Goal: Ask a question: Seek information or help from site administrators or community

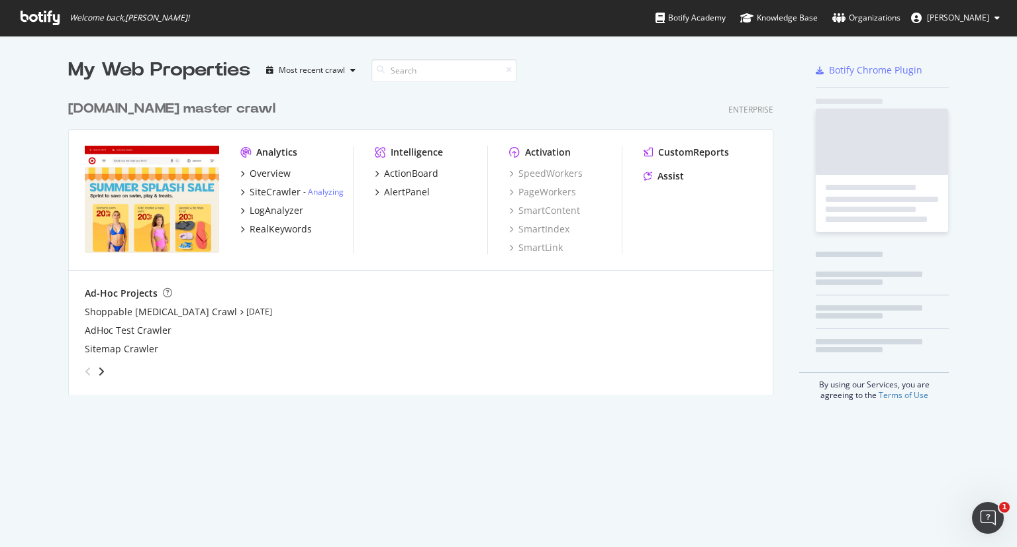
scroll to position [301, 706]
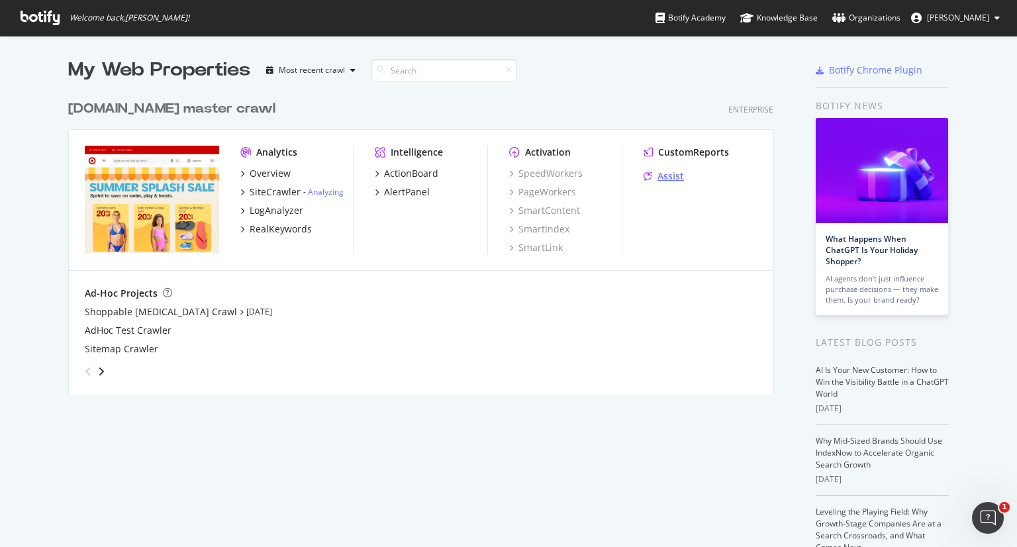
click at [660, 178] on div "Assist" at bounding box center [671, 176] width 26 height 13
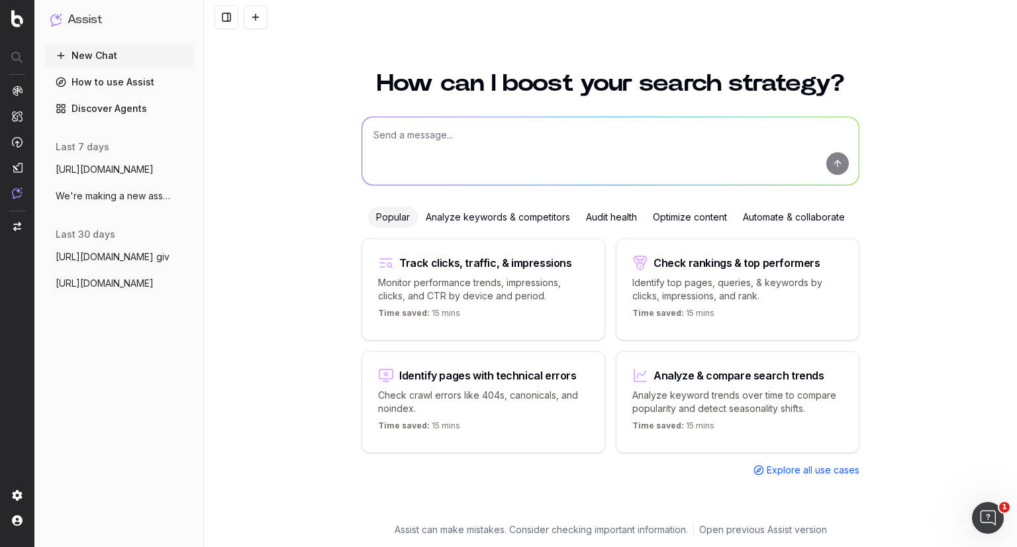
click at [411, 131] on textarea at bounding box center [610, 151] width 497 height 68
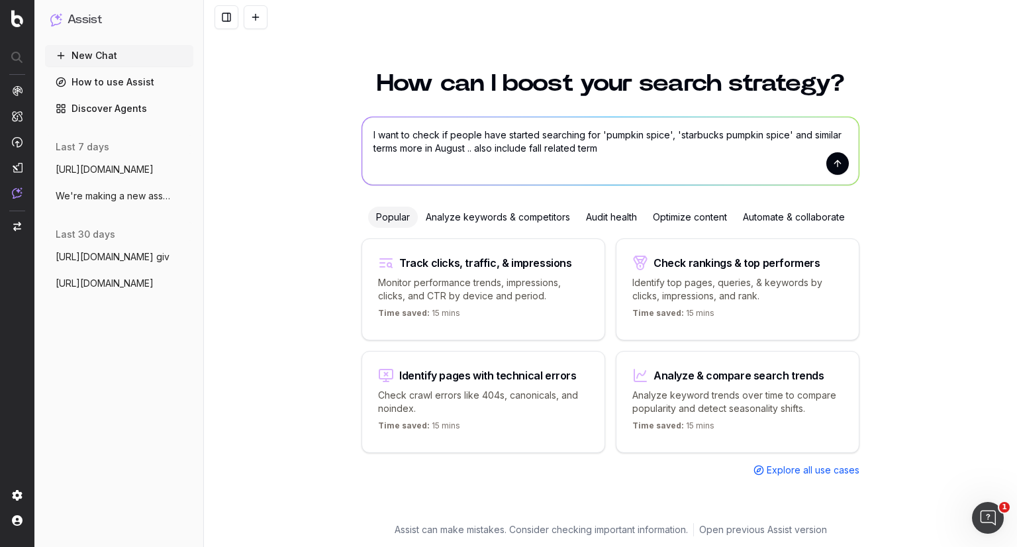
type textarea "I want to check if people have started searching for 'pumpkin spice', 'starbuck…"
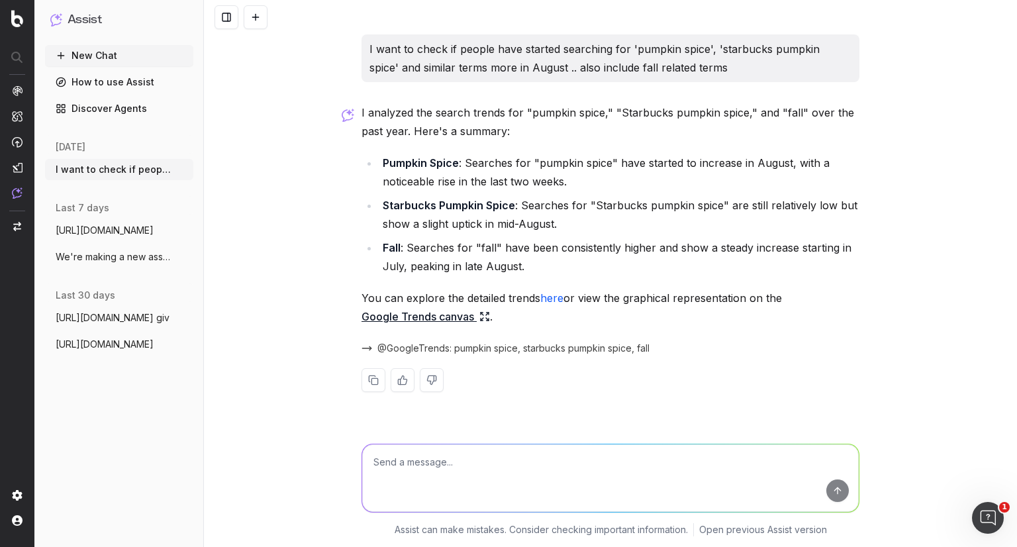
click at [557, 458] on textarea at bounding box center [610, 478] width 497 height 68
type textarea "give me a table with search volume, CTRs, increase since July and increase YoY"
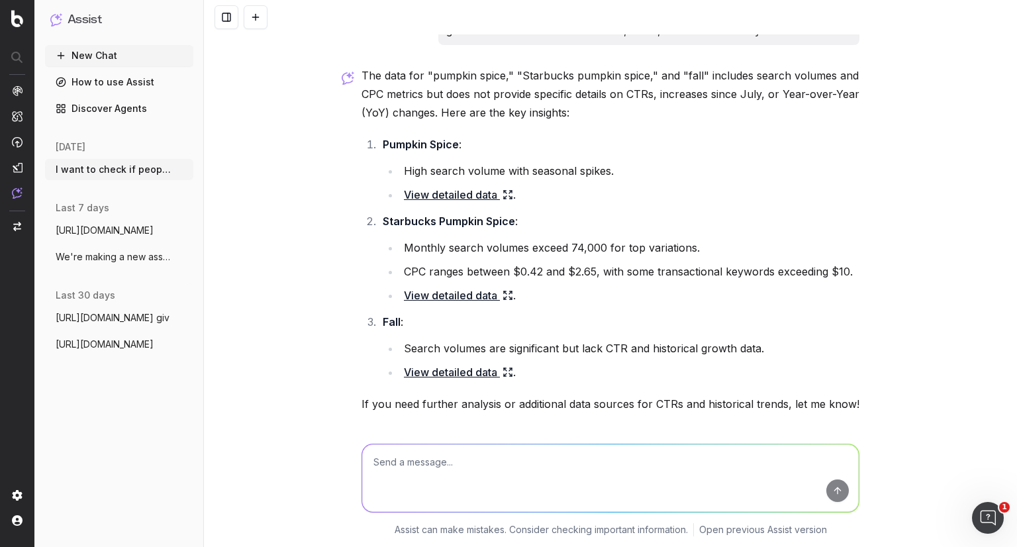
scroll to position [387, 0]
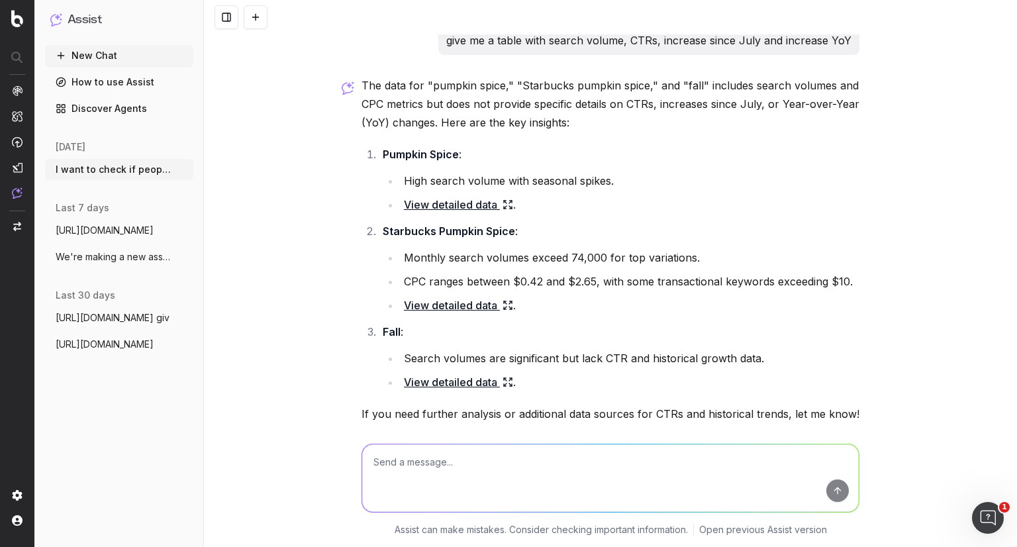
click at [442, 203] on link "View detailed data" at bounding box center [458, 204] width 109 height 19
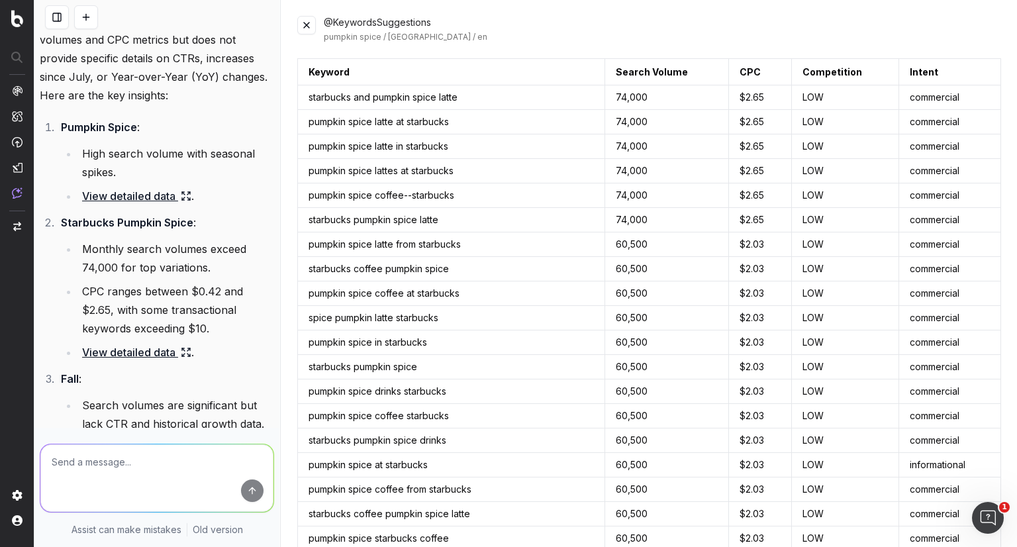
scroll to position [873, 0]
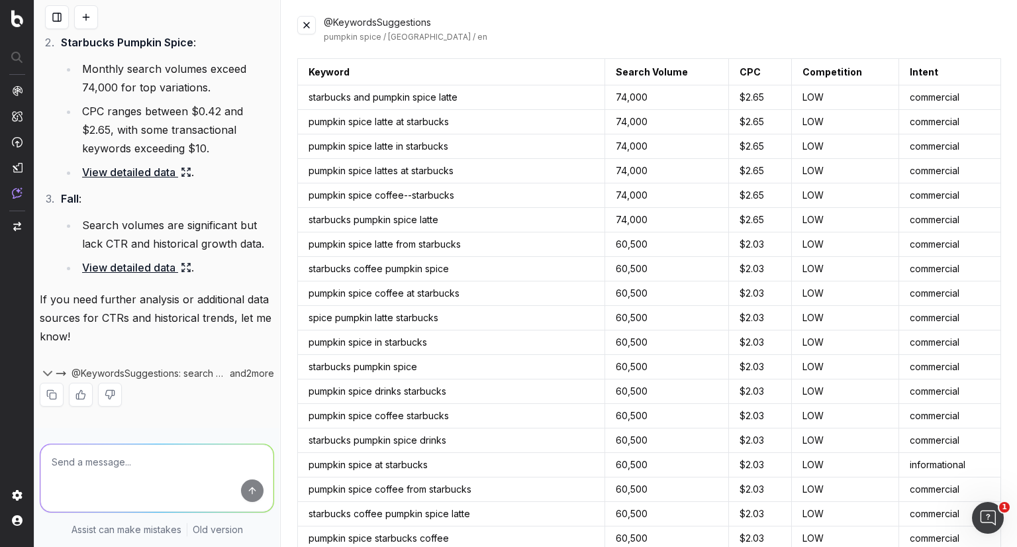
click at [134, 472] on textarea at bounding box center [156, 478] width 233 height 68
type textarea "the first one works. please add increase in volume MoM and YoY if possible"
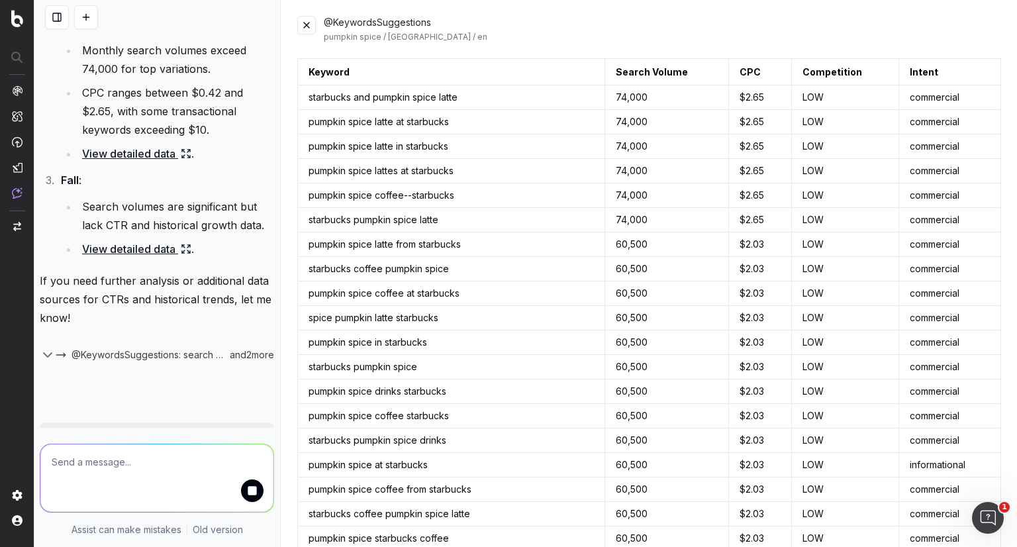
scroll to position [828, 0]
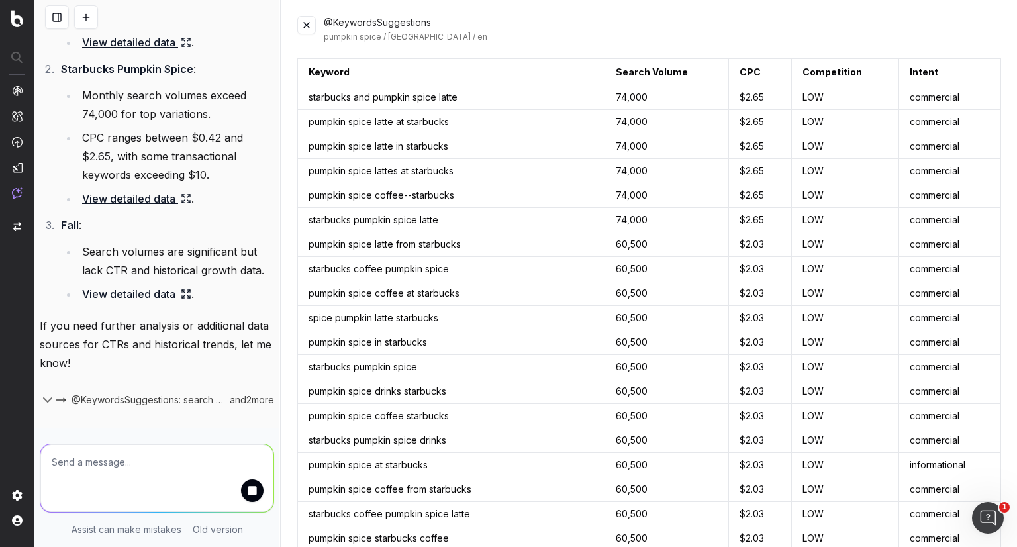
click at [134, 472] on textarea at bounding box center [156, 478] width 233 height 68
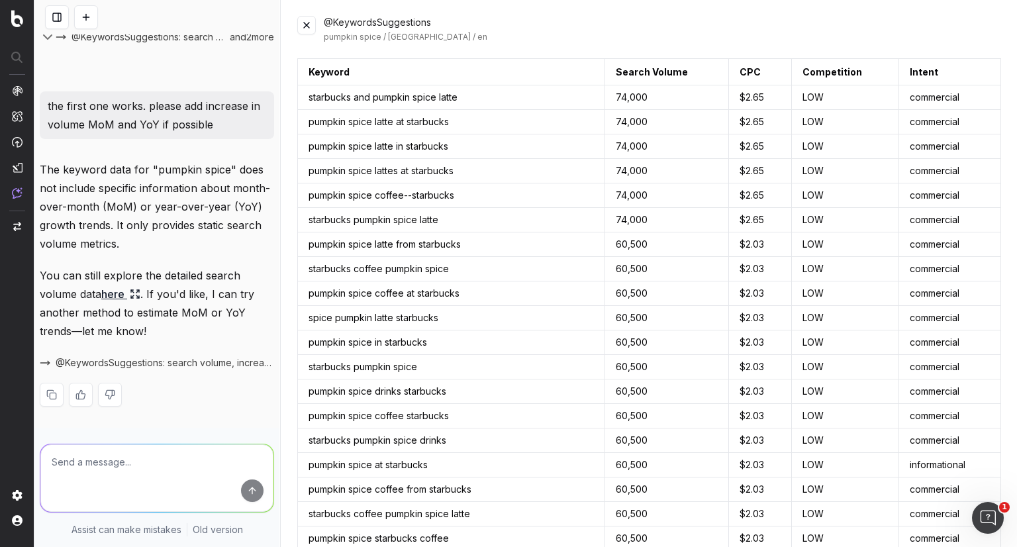
scroll to position [1209, 0]
type textarea "yes try"
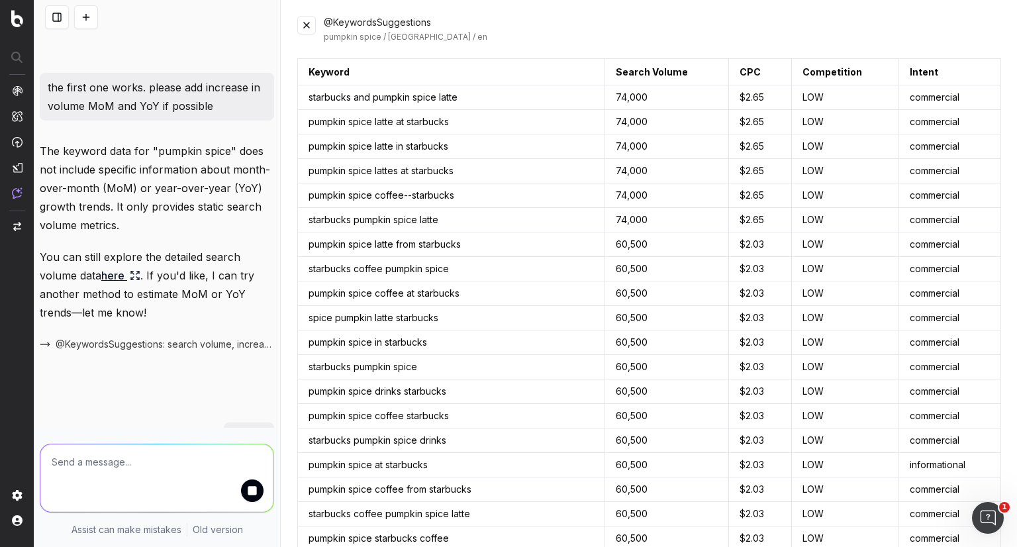
scroll to position [1292, 0]
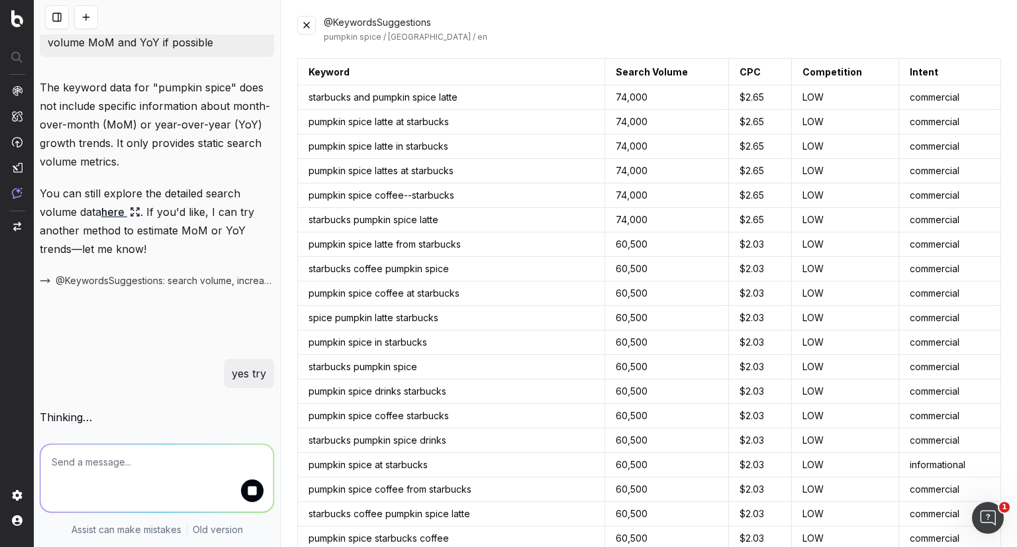
click at [115, 208] on link "here" at bounding box center [120, 212] width 39 height 19
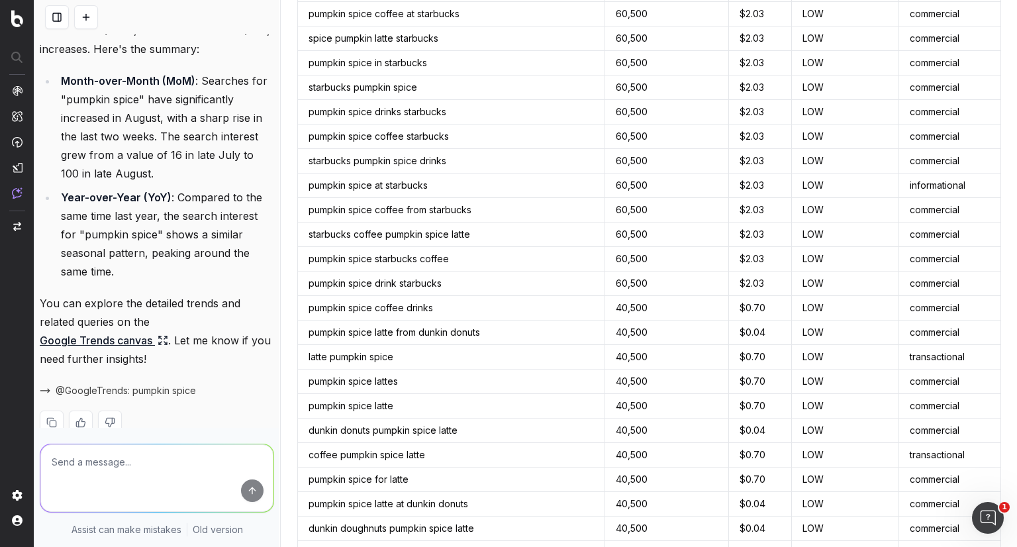
scroll to position [1731, 0]
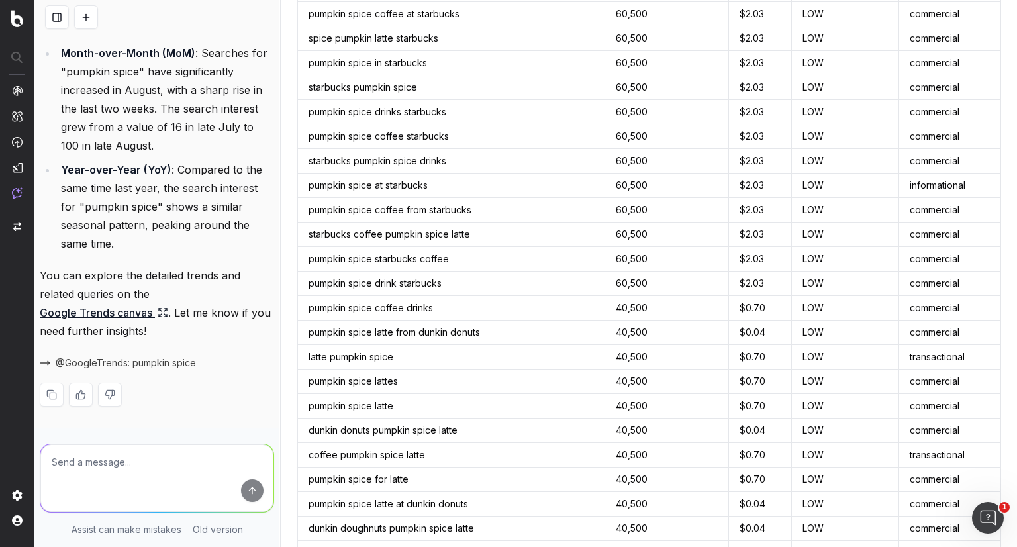
click at [136, 315] on link "Google Trends canvas" at bounding box center [104, 312] width 128 height 19
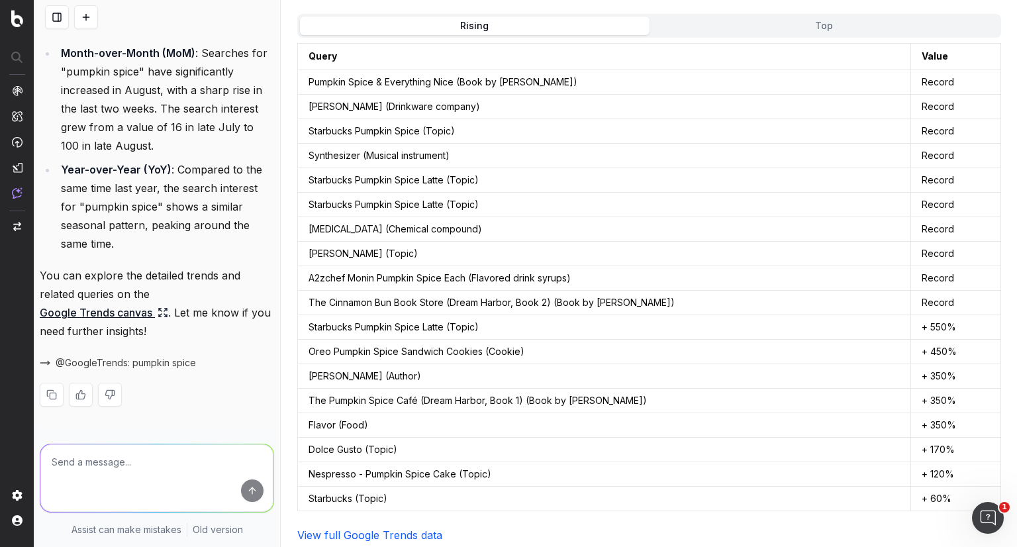
scroll to position [1487, 0]
click at [383, 529] on link "View full Google Trends data" at bounding box center [369, 535] width 145 height 13
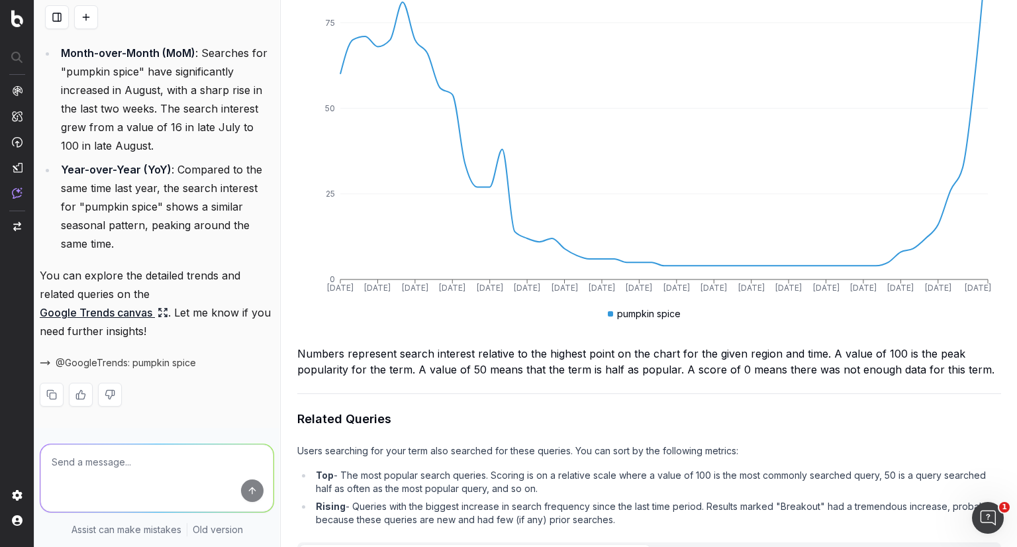
scroll to position [0, 0]
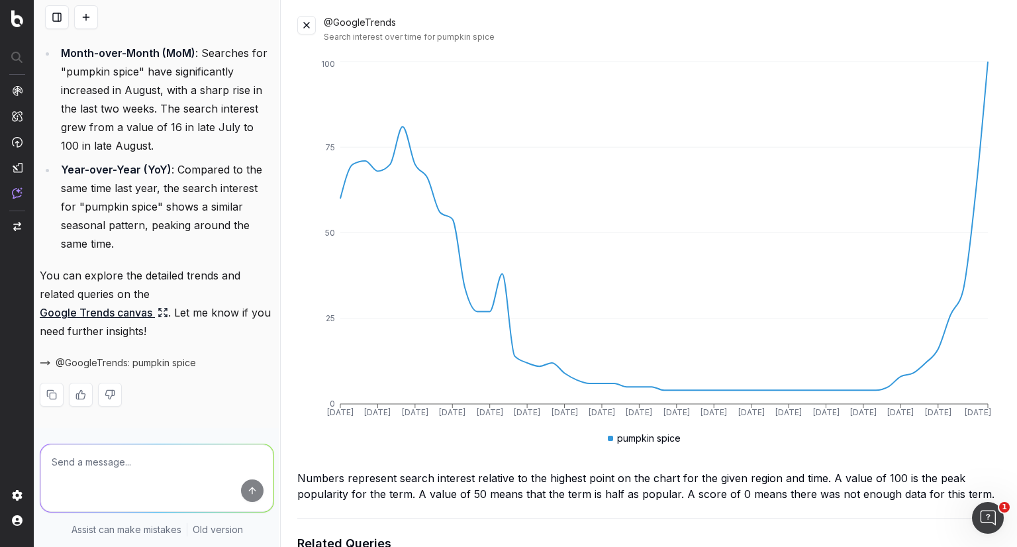
click at [133, 459] on textarea at bounding box center [156, 478] width 233 height 68
type textarea "this is only for USA right? give me the google trends graph"
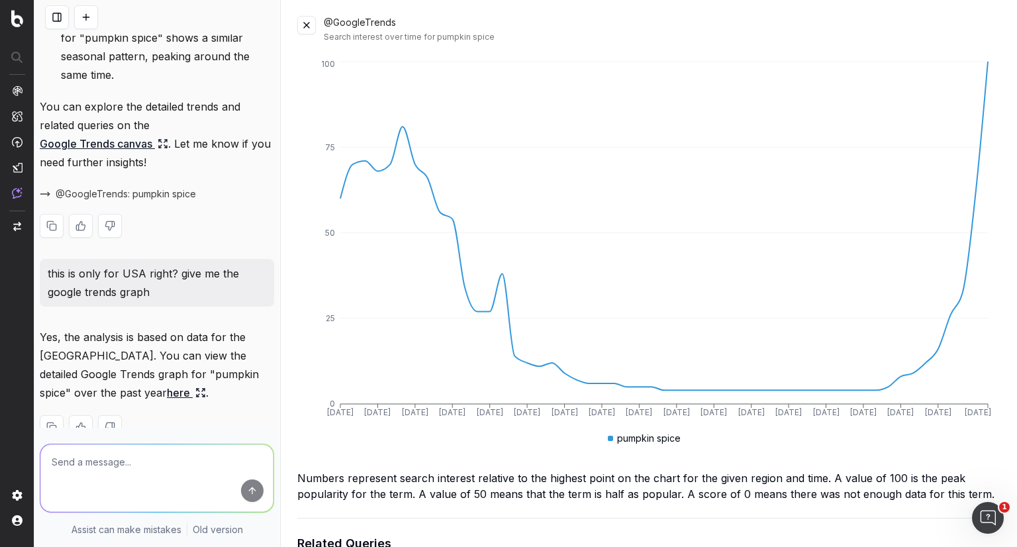
scroll to position [1933, 0]
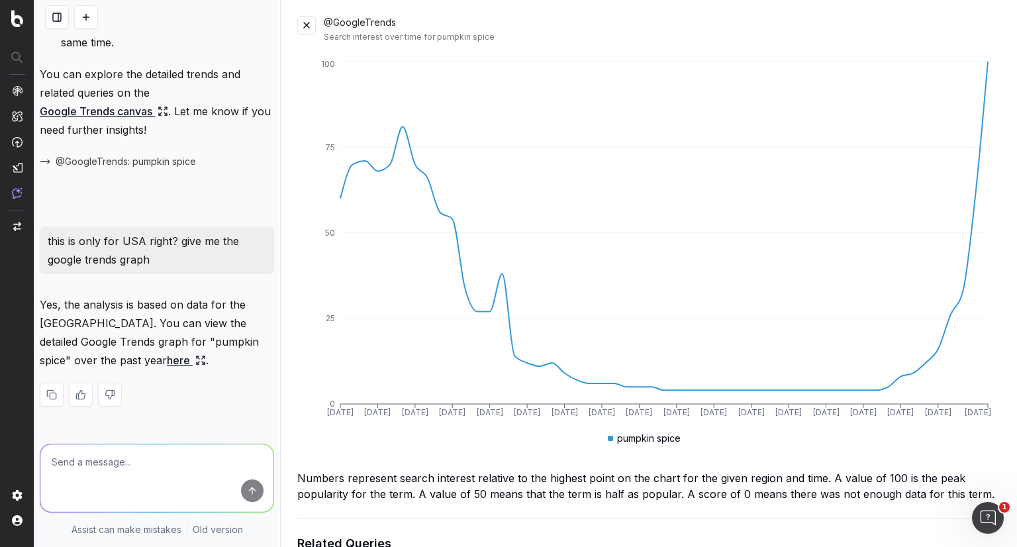
click at [167, 359] on link "here" at bounding box center [186, 360] width 39 height 19
click at [167, 356] on link "here" at bounding box center [186, 360] width 39 height 19
click at [167, 374] on div "Yes, the analysis is based on data for the USA. You can view the detailed Googl…" at bounding box center [157, 361] width 234 height 132
click at [197, 358] on icon at bounding box center [198, 357] width 2 height 2
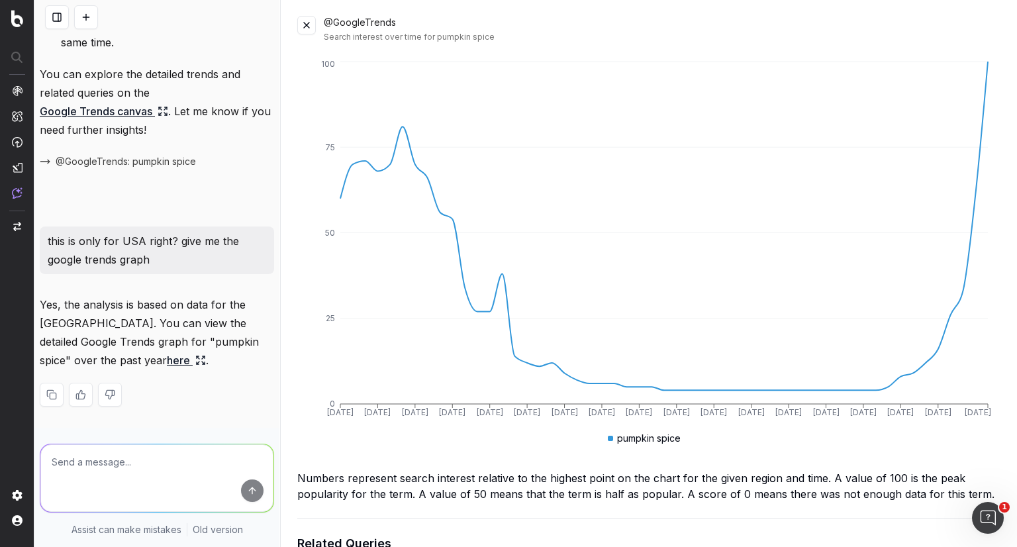
click at [197, 358] on icon at bounding box center [198, 357] width 2 height 2
click at [167, 358] on link "here" at bounding box center [186, 360] width 39 height 19
click at [167, 360] on link "here" at bounding box center [186, 360] width 39 height 19
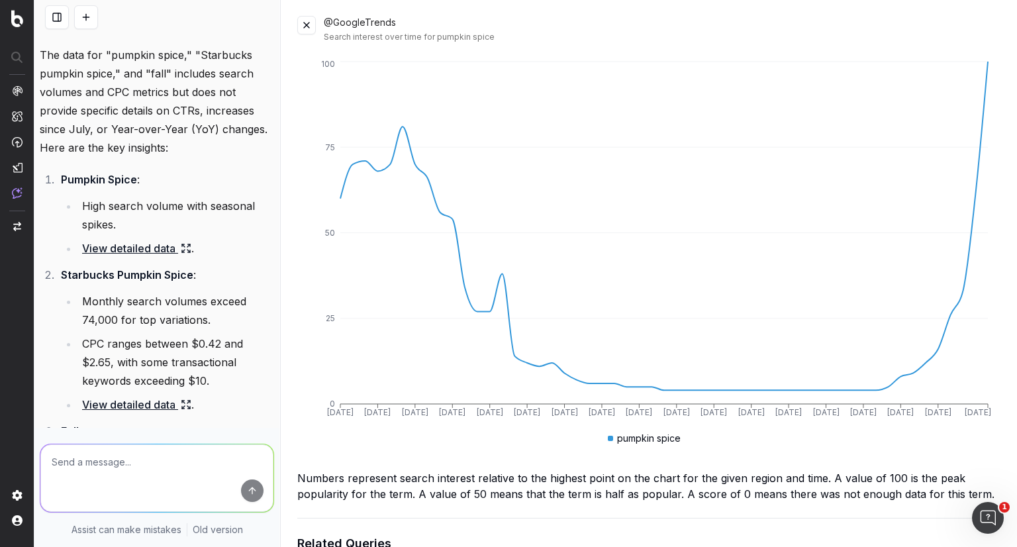
scroll to position [623, 0]
click at [155, 257] on link "View detailed data" at bounding box center [136, 247] width 109 height 19
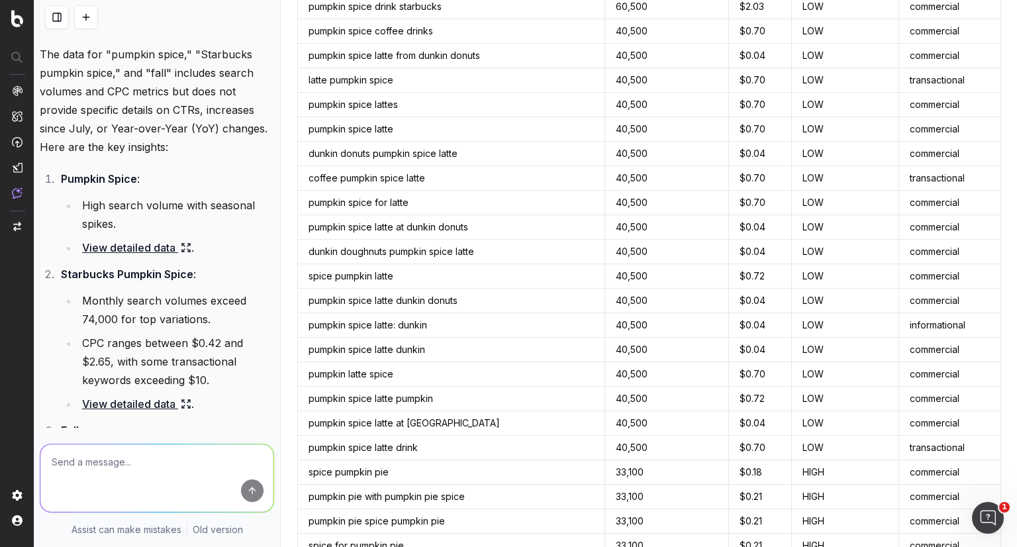
scroll to position [562, 0]
